Goal: Find specific page/section

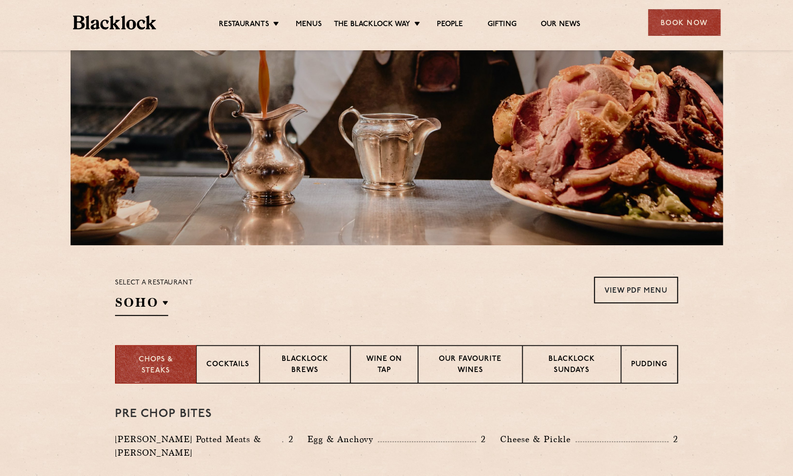
scroll to position [103, 0]
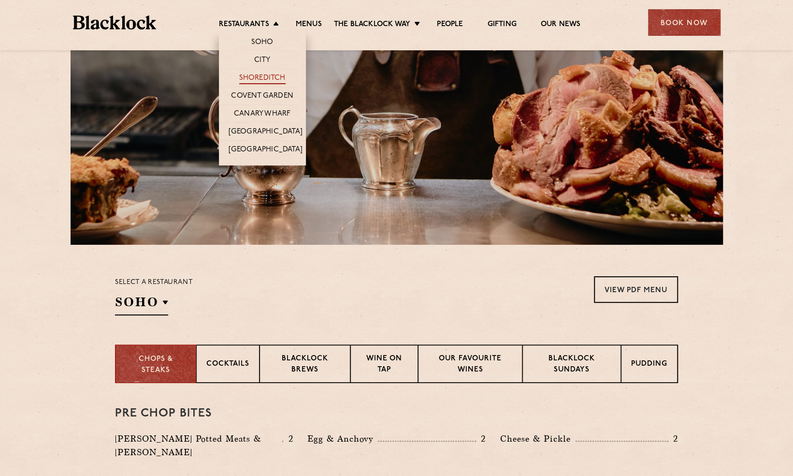
click at [264, 77] on link "Shoreditch" at bounding box center [262, 78] width 46 height 11
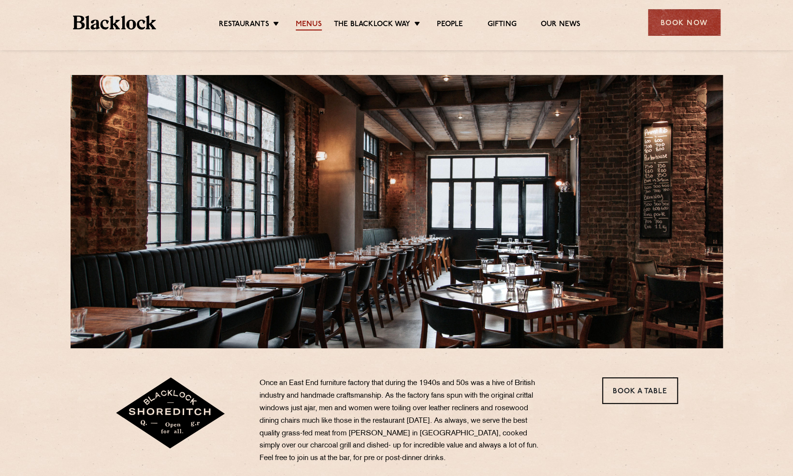
click at [307, 28] on link "Menus" at bounding box center [309, 25] width 26 height 11
